Goal: Navigation & Orientation: Go to known website

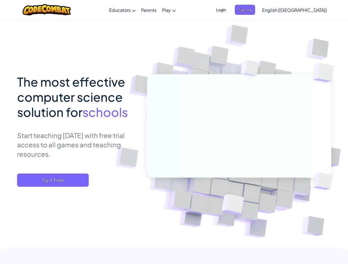
click at [229, 10] on span "Login" at bounding box center [221, 10] width 17 height 10
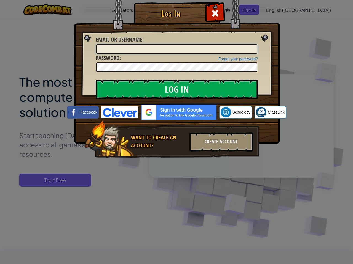
click at [254, 44] on input "Email or Username :" at bounding box center [176, 48] width 161 height 9
click at [278, 10] on div "Log In Unknown Error Email or Username : Forgot your password? Password : Log I…" at bounding box center [176, 132] width 353 height 264
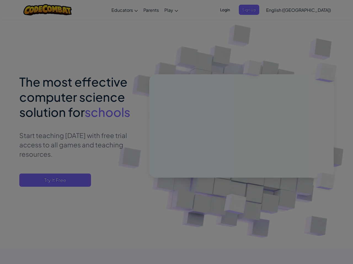
click at [278, 10] on div at bounding box center [176, 132] width 353 height 264
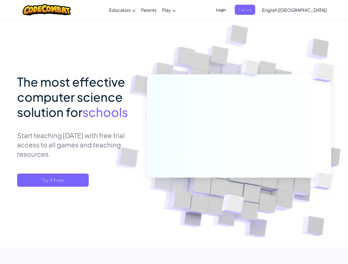
click at [53, 180] on span "Try It Free" at bounding box center [53, 180] width 72 height 13
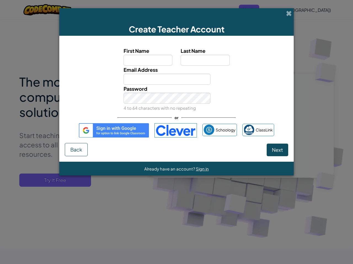
click at [53, 180] on div "Create Teacher Account First Name Last Name Email Address Password 4 to 64 char…" at bounding box center [176, 132] width 353 height 264
